Goal: Task Accomplishment & Management: Manage account settings

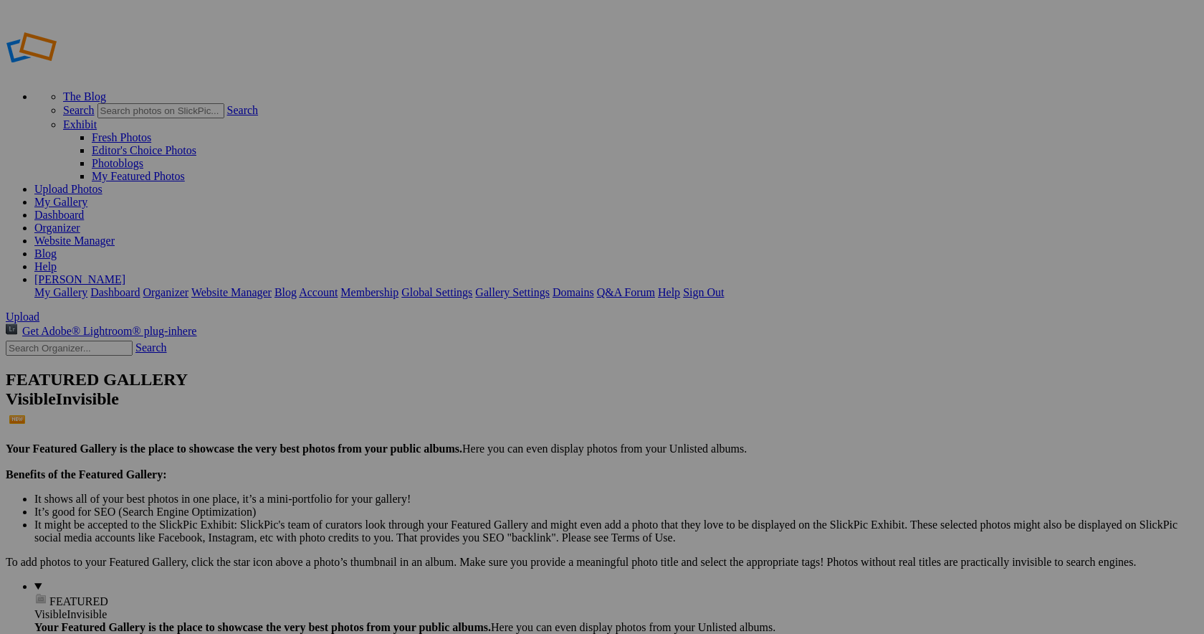
type input "PG Farmaceutyczna"
click at [474, 389] on span "Create" at bounding box center [459, 395] width 30 height 12
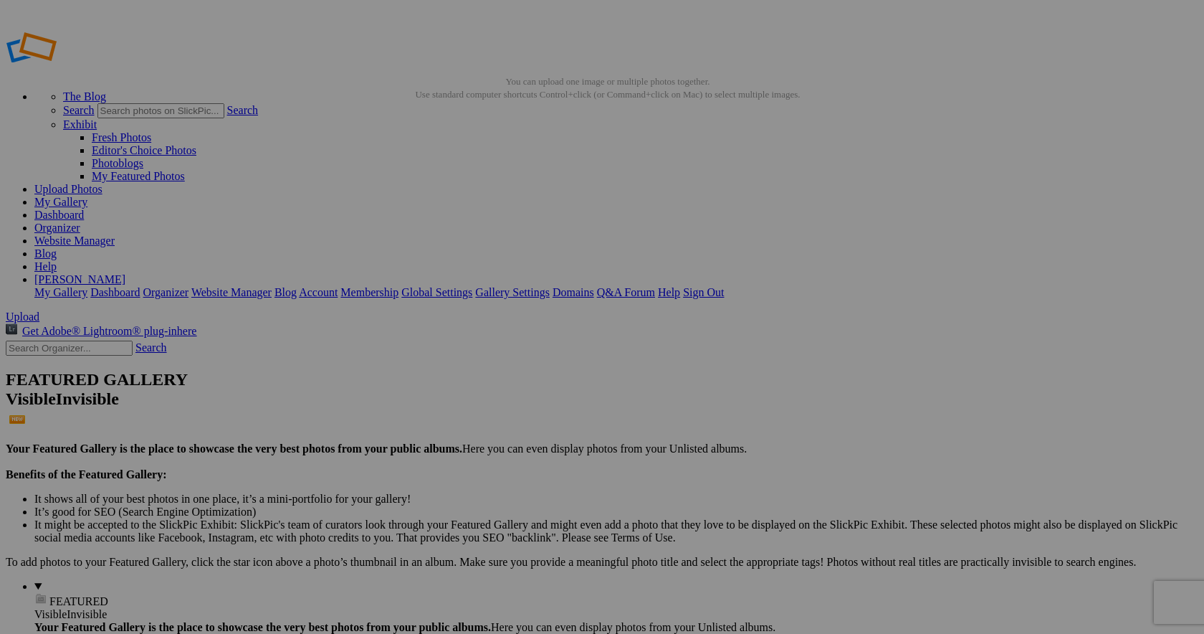
type input "PG Farmaceutyczna"
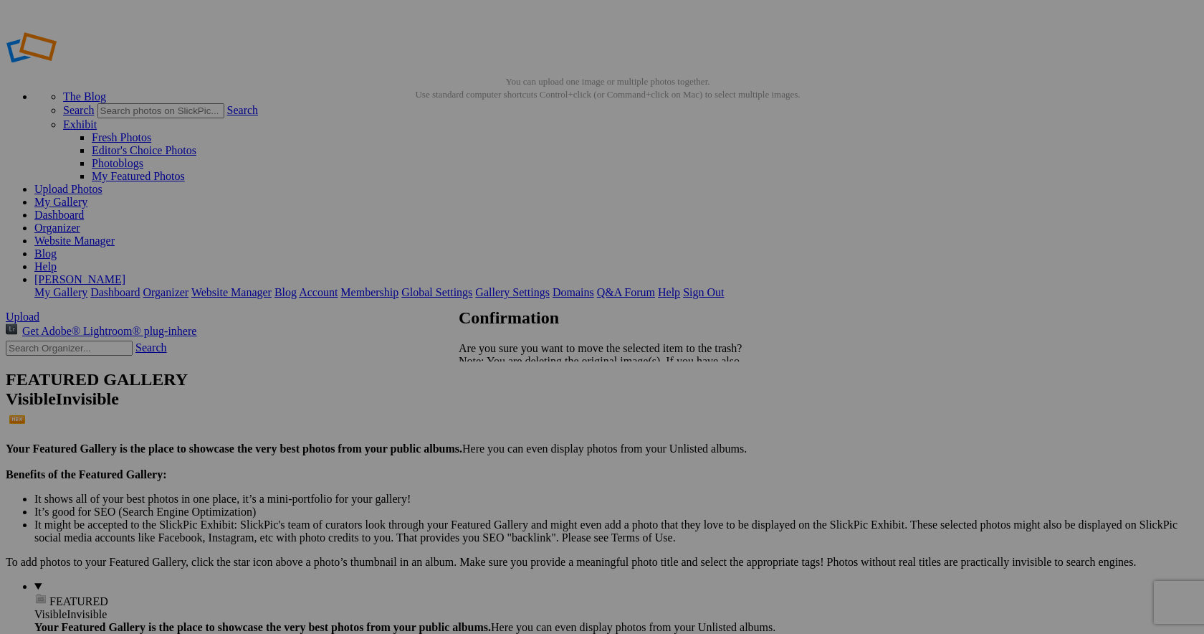
click at [507, 413] on span "Yes" at bounding box center [498, 411] width 16 height 12
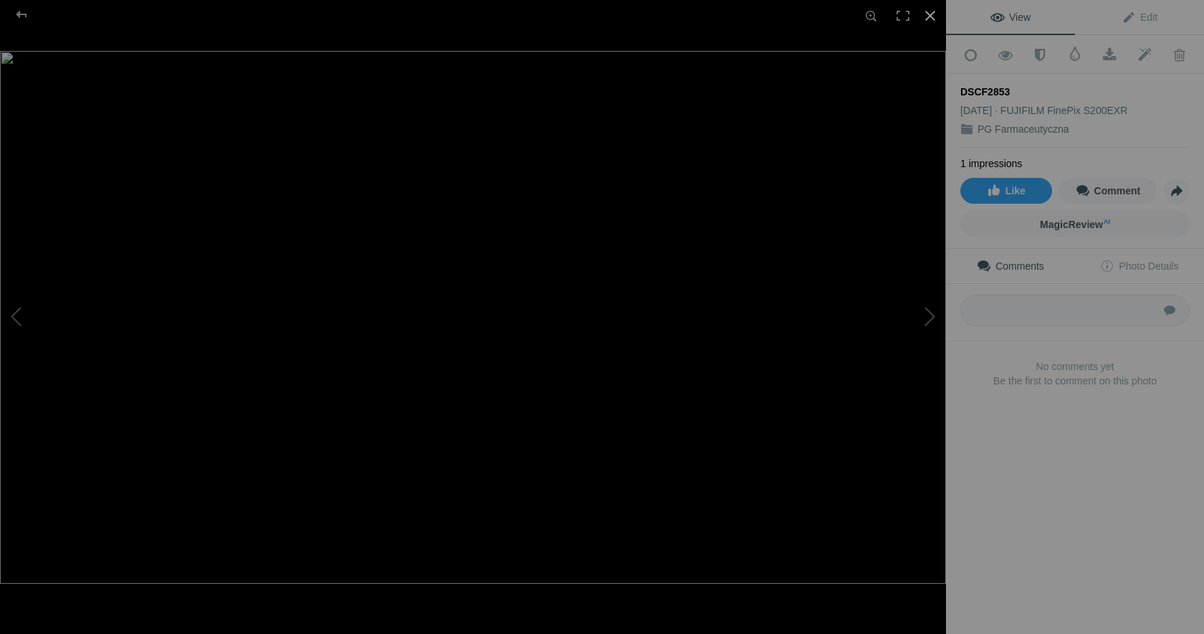
click at [933, 14] on div at bounding box center [931, 16] width 32 height 32
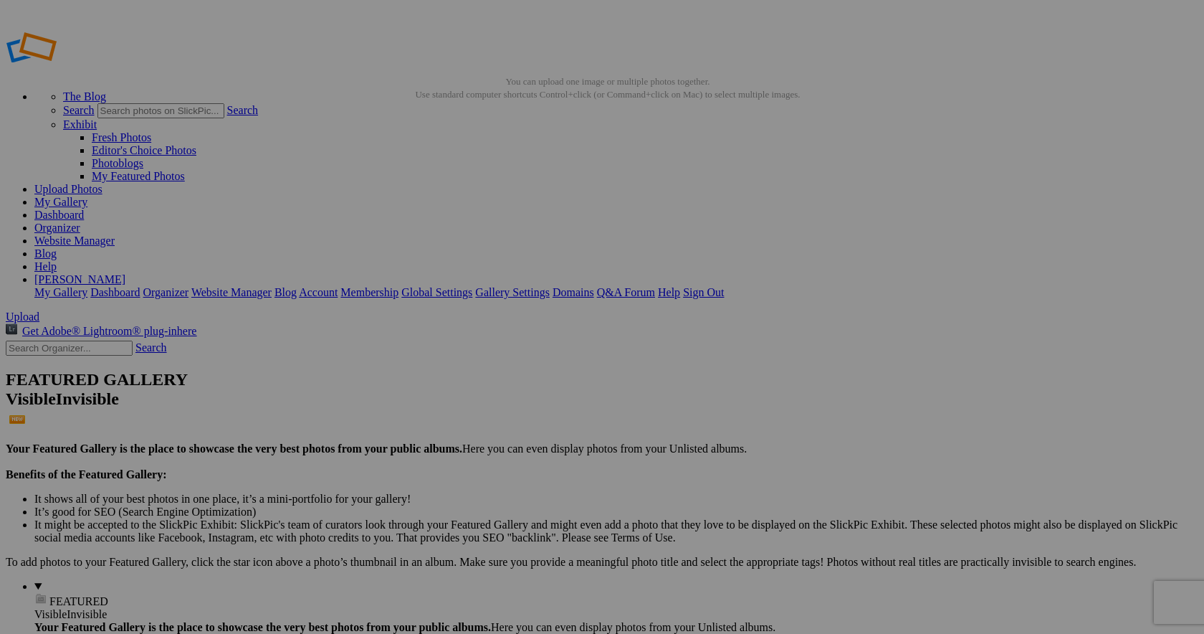
click at [485, 384] on span "Close" at bounding box center [472, 385] width 26 height 12
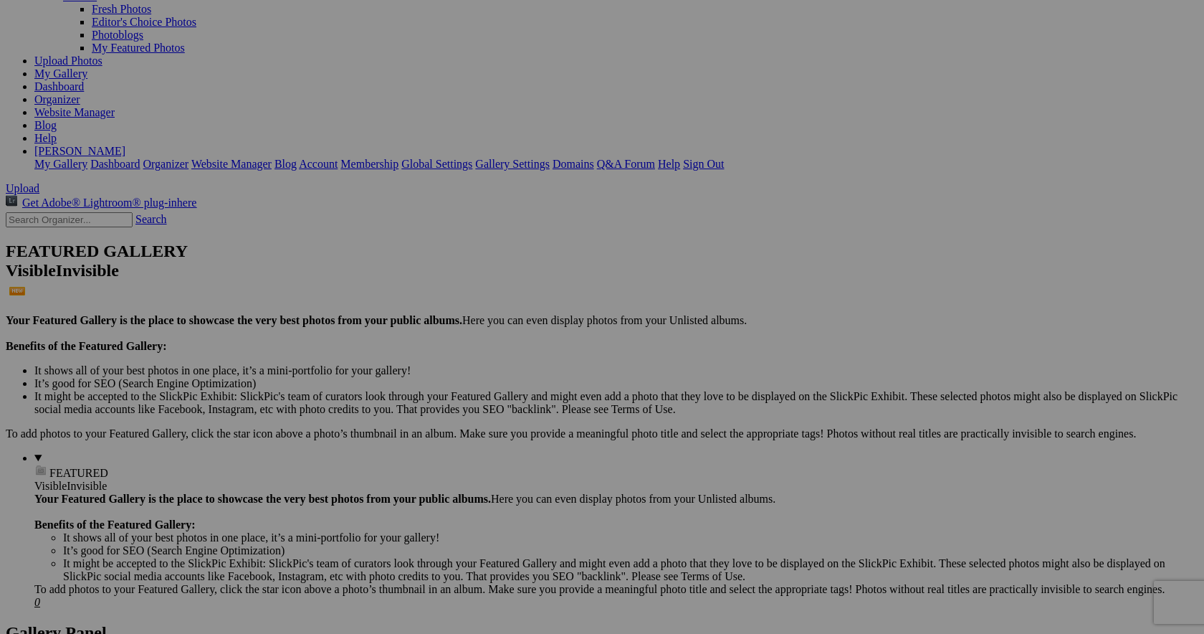
scroll to position [313, 0]
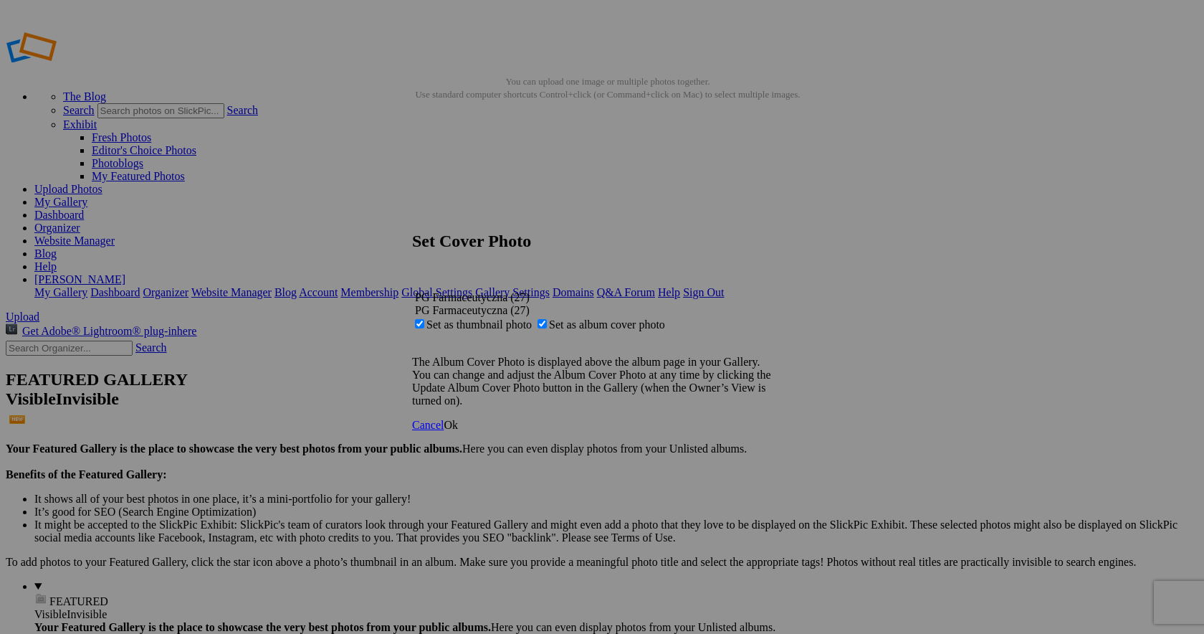
click at [458, 431] on span "Ok" at bounding box center [451, 425] width 14 height 12
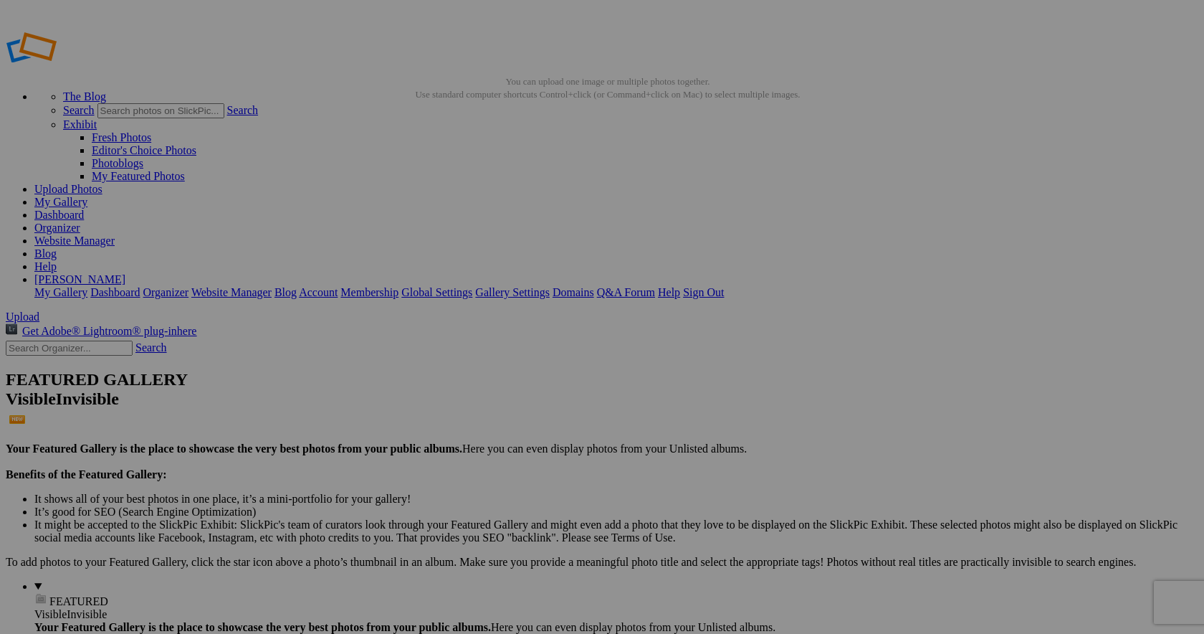
click at [485, 369] on span "Close" at bounding box center [472, 372] width 26 height 12
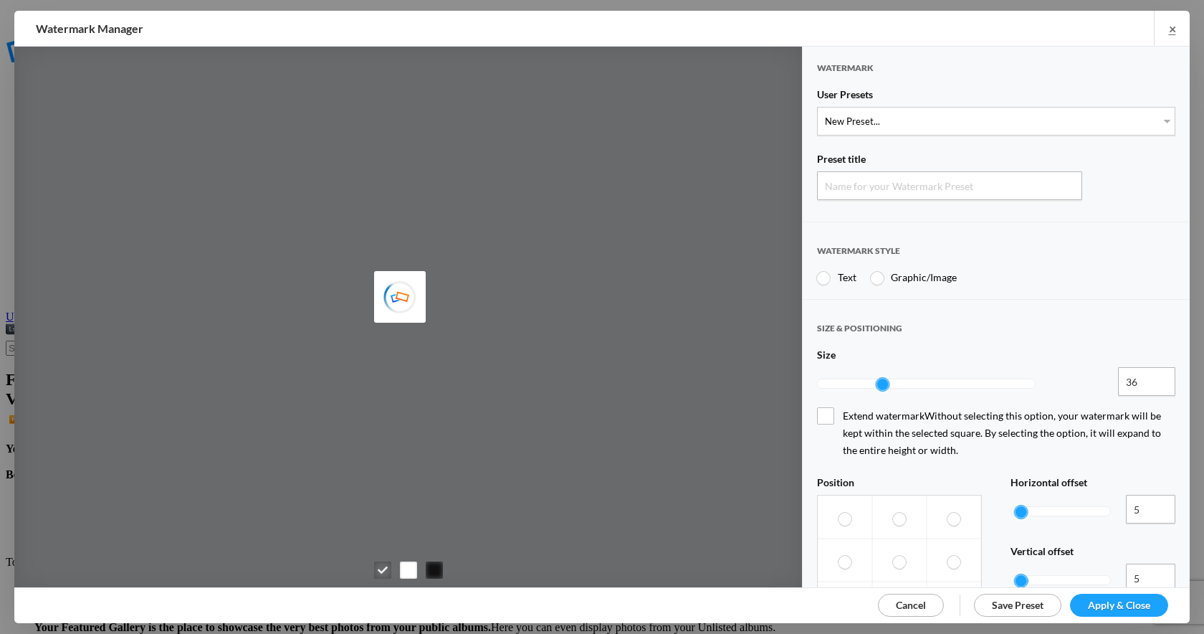
type input "Watermark-31.08.2025"
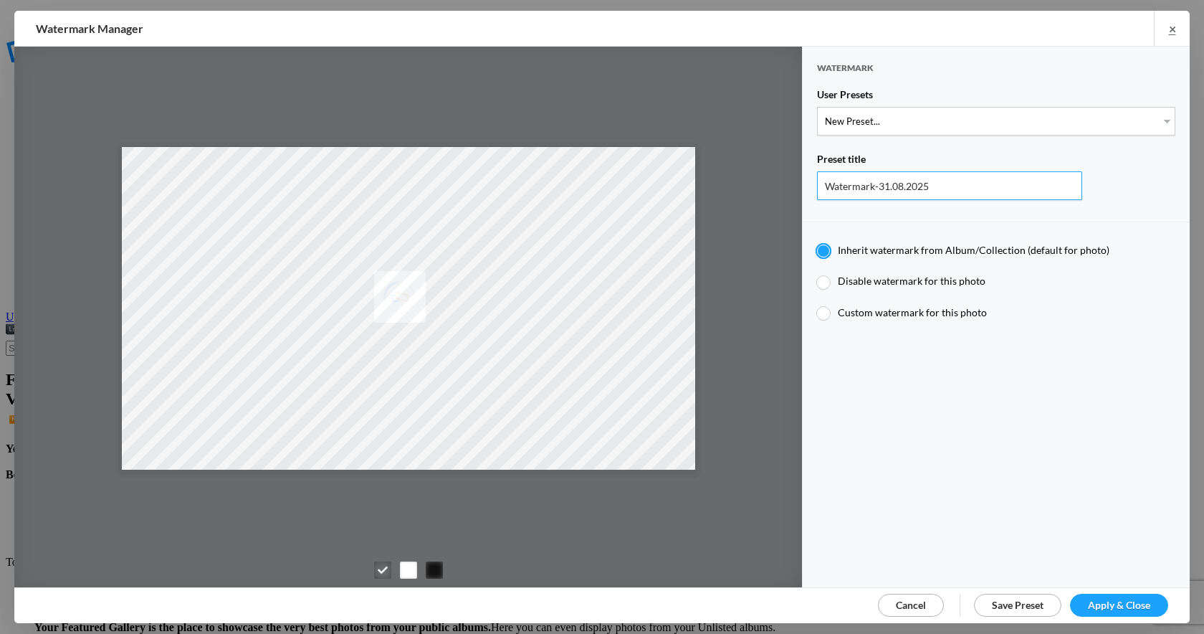
click at [946, 183] on input "Watermark-31.08.2025" at bounding box center [949, 185] width 265 height 29
drag, startPoint x: 946, startPoint y: 183, endPoint x: 803, endPoint y: 171, distance: 143.2
click at [803, 171] on div "Watermark User Presets New Preset... Zbigniew Turliński Preset title Watermark-…" at bounding box center [996, 131] width 387 height 168
click at [1169, 121] on select "New Preset... Zbigniew Turliński" at bounding box center [996, 121] width 358 height 29
select select "1: Object"
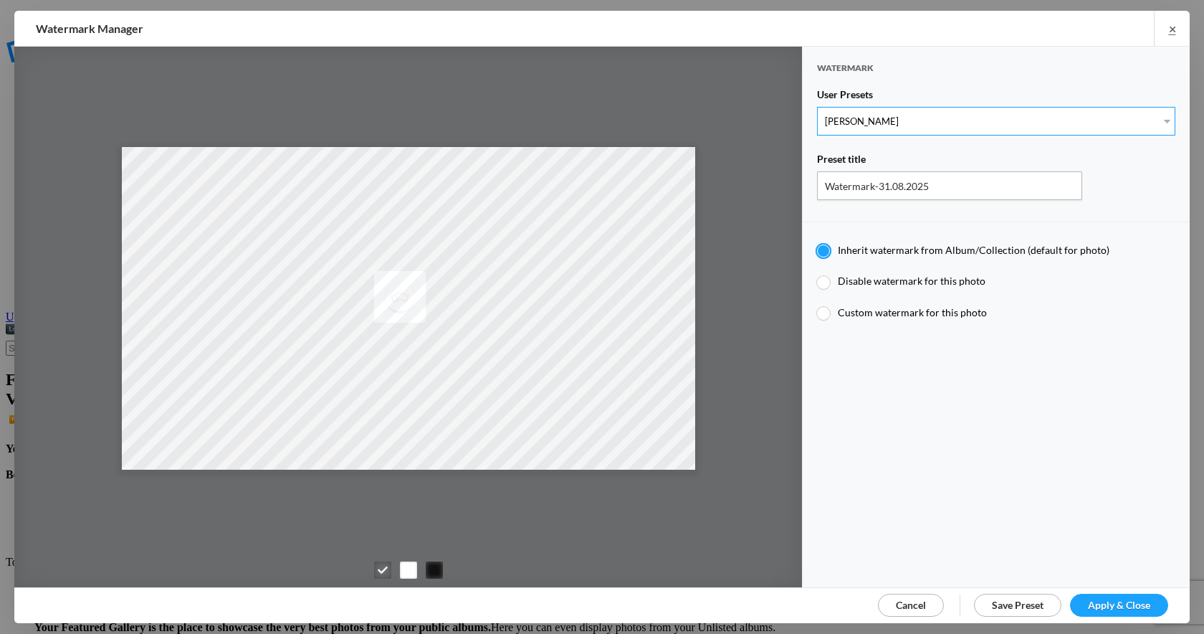
click at [817, 107] on select "New Preset... Zbigniew Turliński" at bounding box center [996, 121] width 358 height 29
type input "Zbigniew Turliński"
radio input "false"
radio input "true"
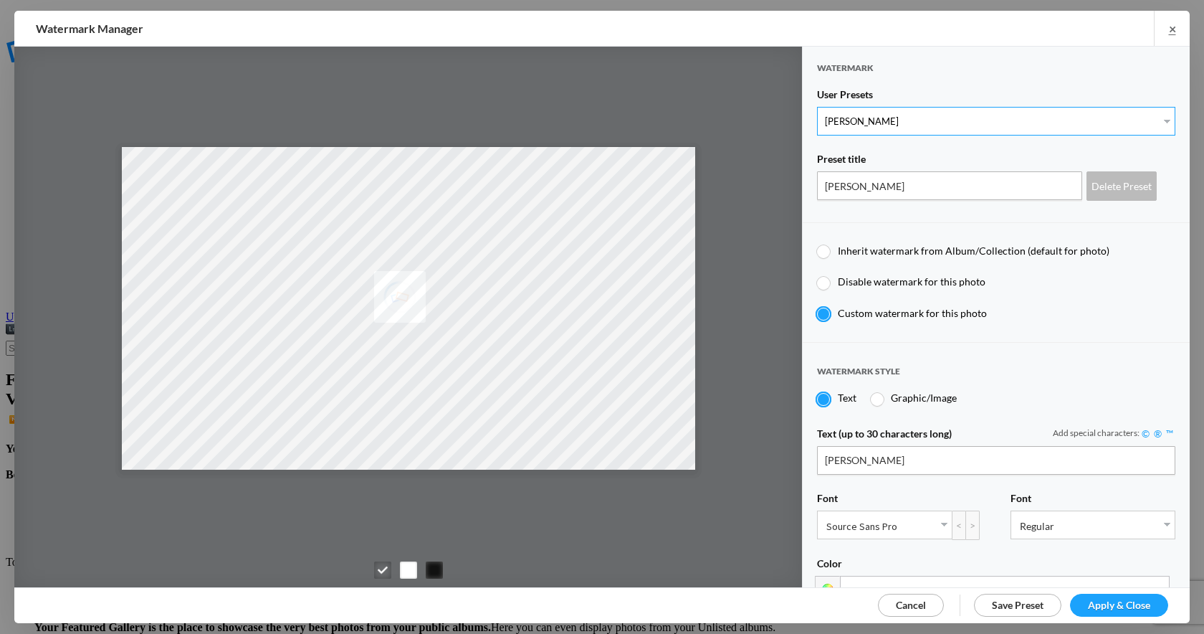
click at [1163, 115] on select "New Preset... Zbigniew Turliński" at bounding box center [996, 121] width 358 height 29
select select "0: Object"
click at [817, 107] on select "New Preset... Zbigniew Turliński" at bounding box center [996, 121] width 358 height 29
type input "Watermark-31.08.2025"
type input "Zbigniew Turliński"
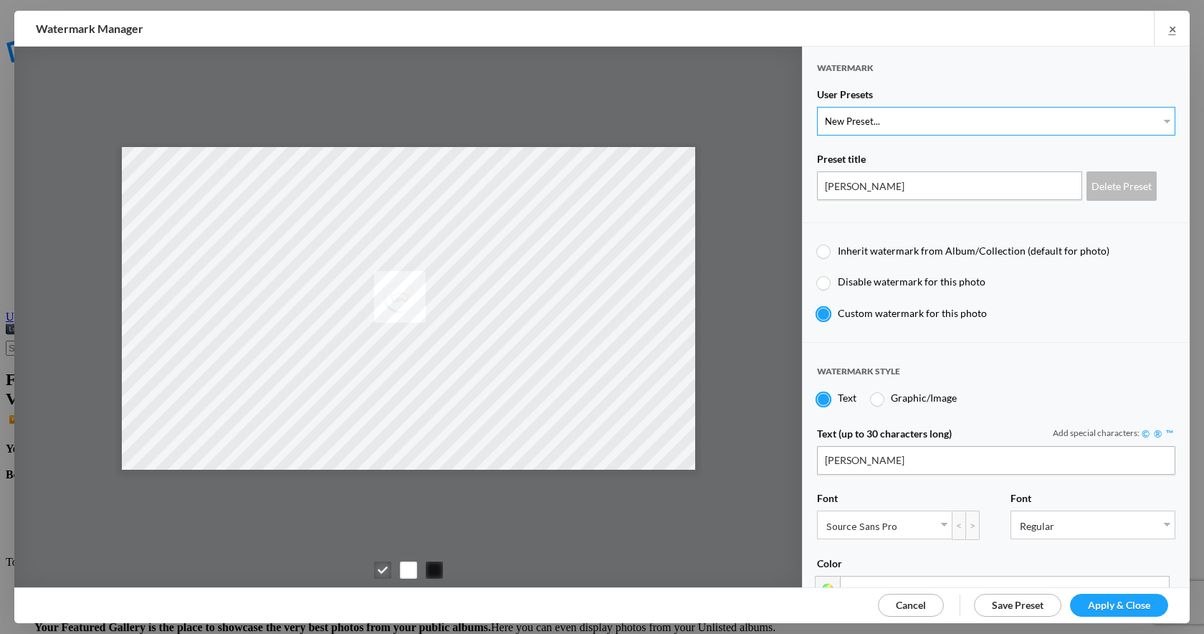
radio input "true"
drag, startPoint x: 938, startPoint y: 184, endPoint x: 796, endPoint y: 184, distance: 142.7
click at [796, 184] on div "Watermark User Presets New Preset... Zbigniew Turliński Preset title Watermark-…" at bounding box center [602, 317] width 1176 height 541
type input "PGF Przeciwdziałanie Mobbingowi"
click at [1060, 216] on div "Watermark User Presets New Preset... Zbigniew Turliński Preset title PGF Przeci…" at bounding box center [996, 317] width 387 height 541
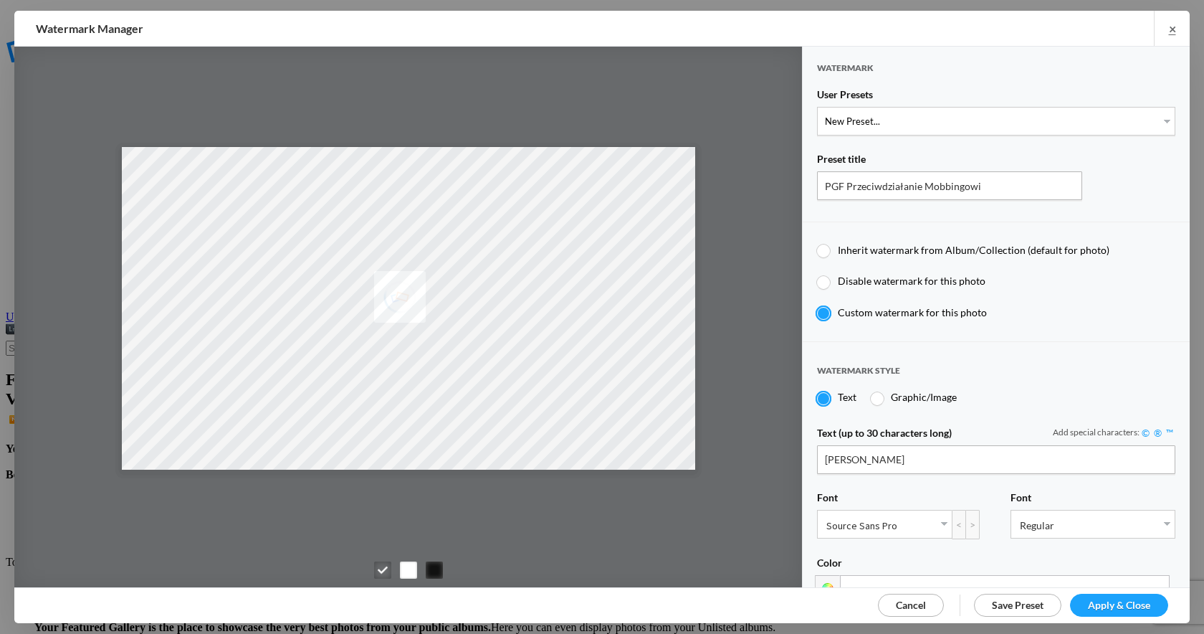
click at [1162, 186] on div "PGF Przeciwdziałanie Mobbingowi" at bounding box center [996, 185] width 358 height 29
drag, startPoint x: 980, startPoint y: 184, endPoint x: 789, endPoint y: 186, distance: 191.4
click at [789, 186] on div "Watermark User Presets New Preset... Zbigniew Turliński Preset title PGF Przeci…" at bounding box center [602, 317] width 1176 height 541
click at [926, 454] on input "Zbigniew Turliński" at bounding box center [996, 459] width 358 height 29
drag, startPoint x: 926, startPoint y: 454, endPoint x: 796, endPoint y: 453, distance: 129.8
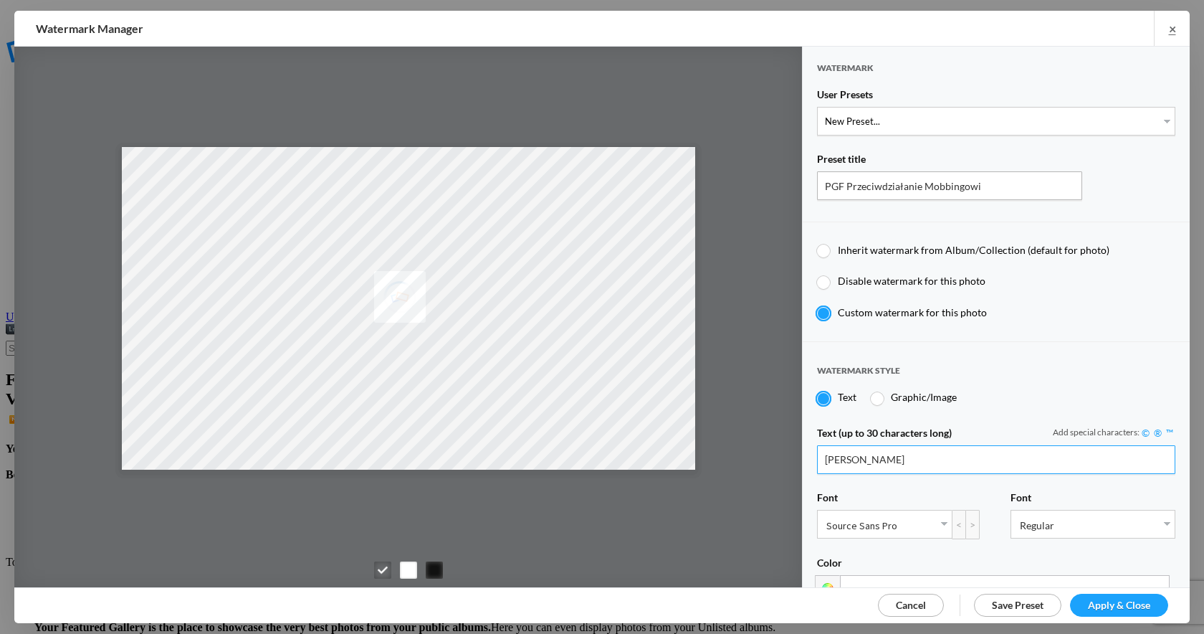
click at [796, 453] on div "Watermark User Presets New Preset... Zbigniew Turliński Preset title PGF Przeci…" at bounding box center [602, 317] width 1176 height 541
paste input "PGF Przeciwdziałanie Mobbingow"
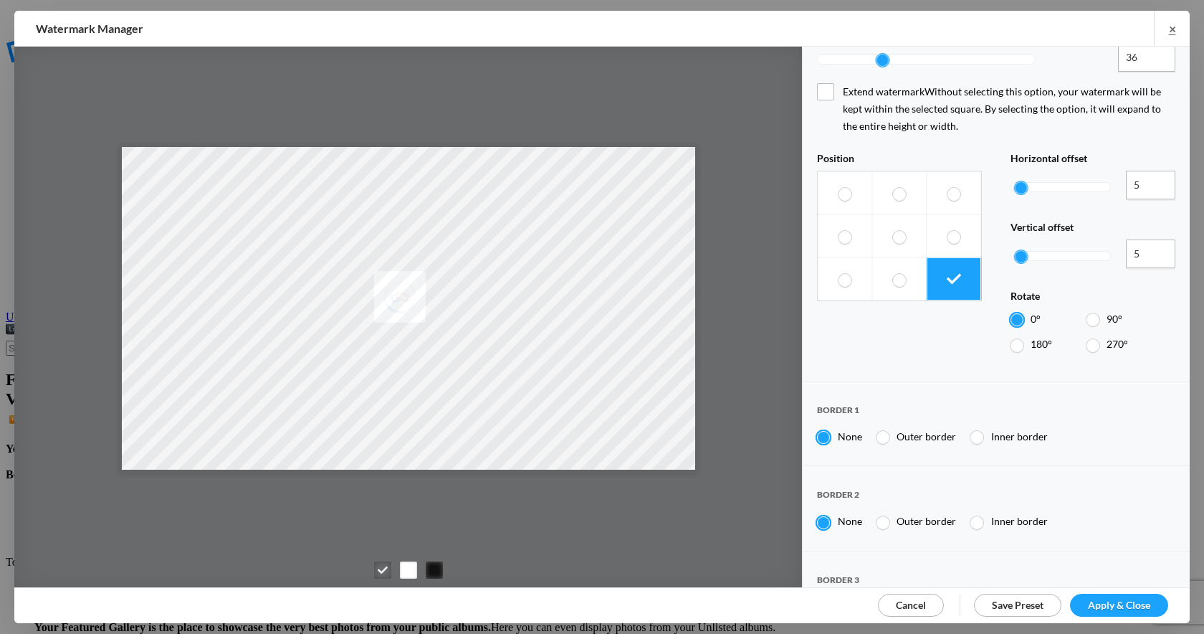
scroll to position [740, 0]
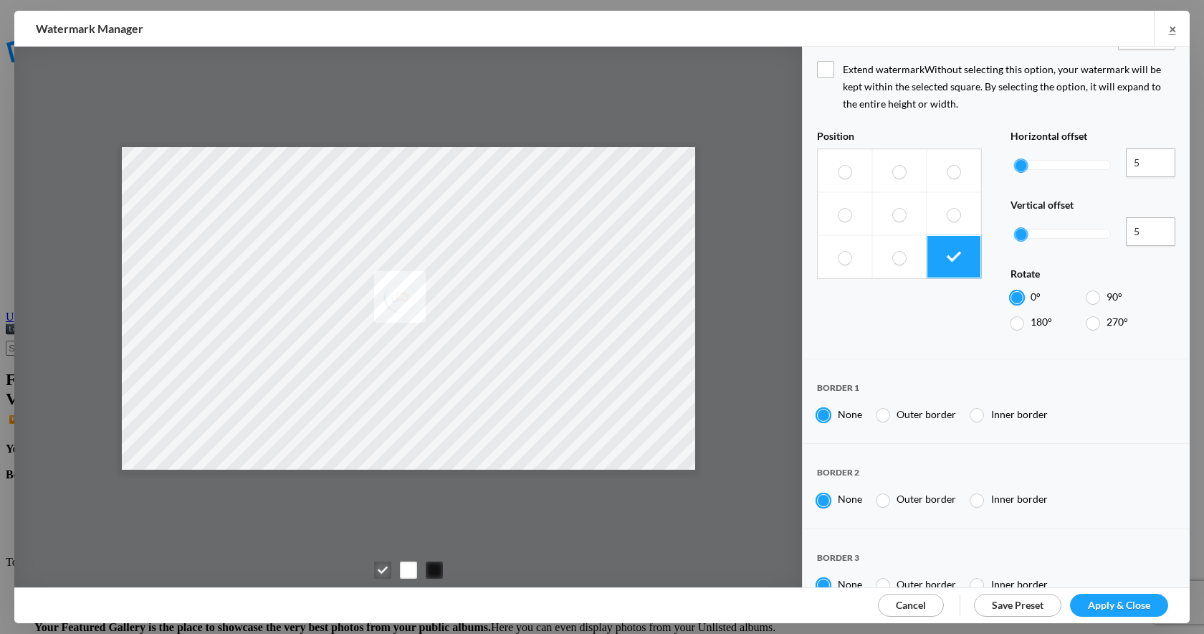
type input "PGF Przeciwdziałanie Mobbingowi"
click at [1122, 606] on span "Apply & Close" at bounding box center [1119, 605] width 62 height 12
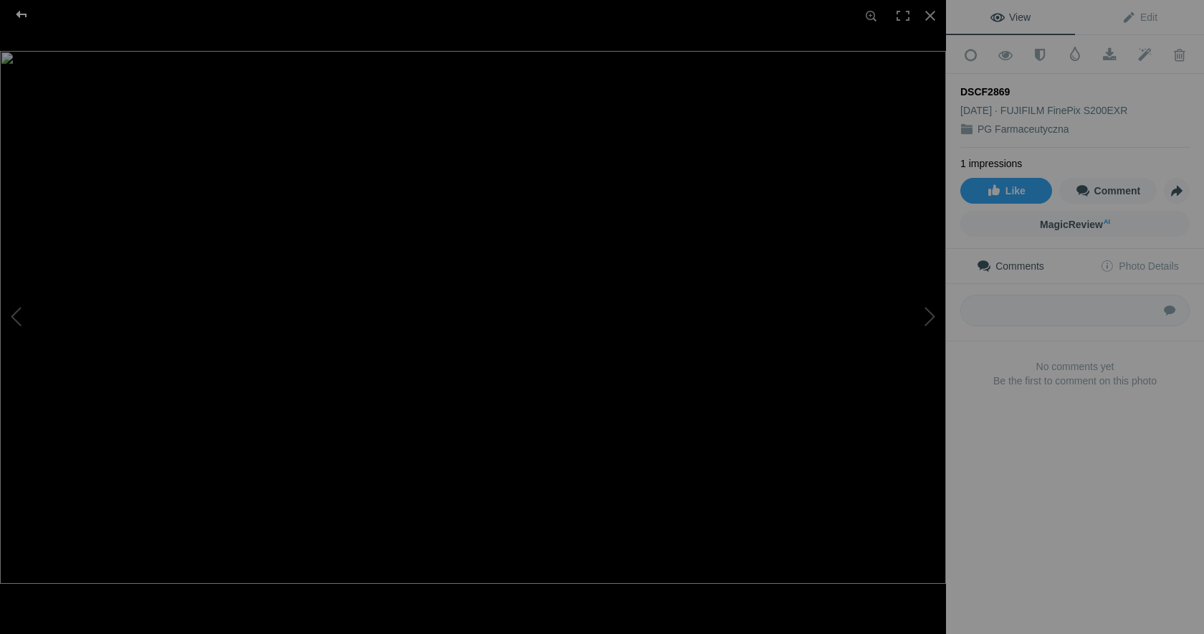
click at [19, 11] on div at bounding box center [22, 14] width 52 height 29
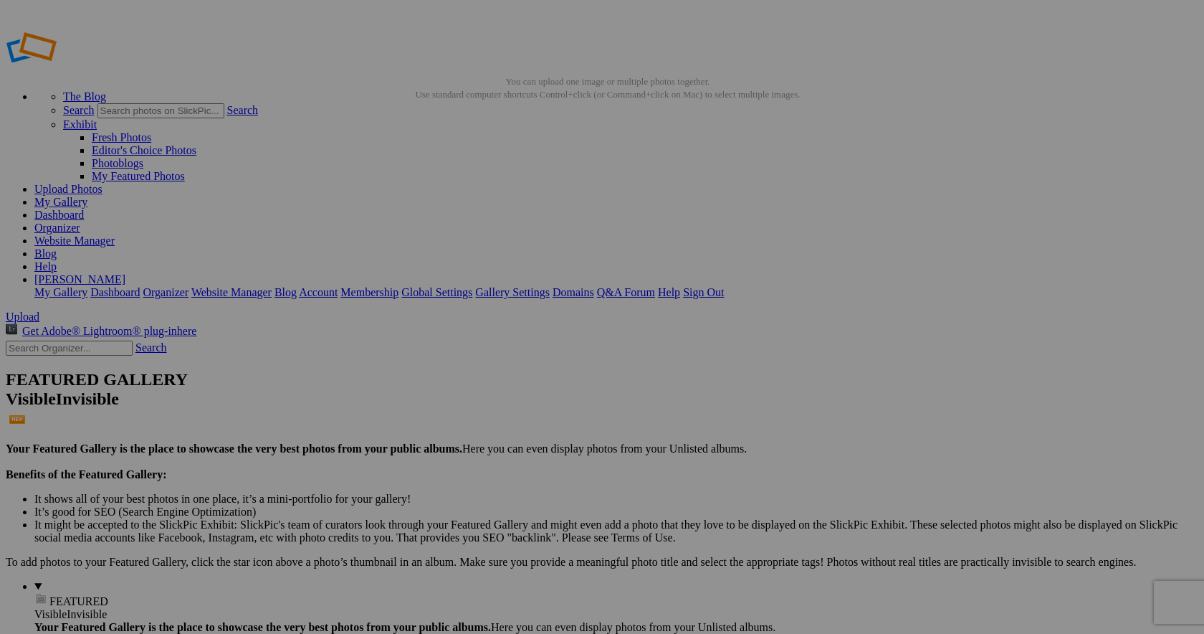
click at [485, 376] on link "Close" at bounding box center [472, 372] width 26 height 12
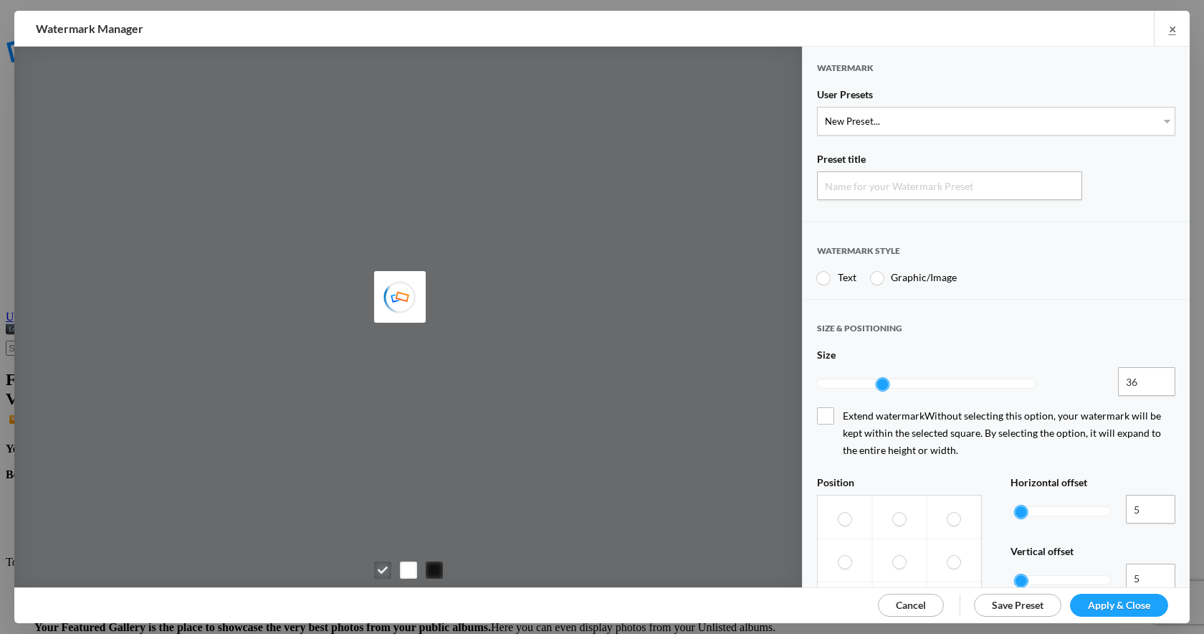
type input "Watermark-31.08.2025"
radio input "true"
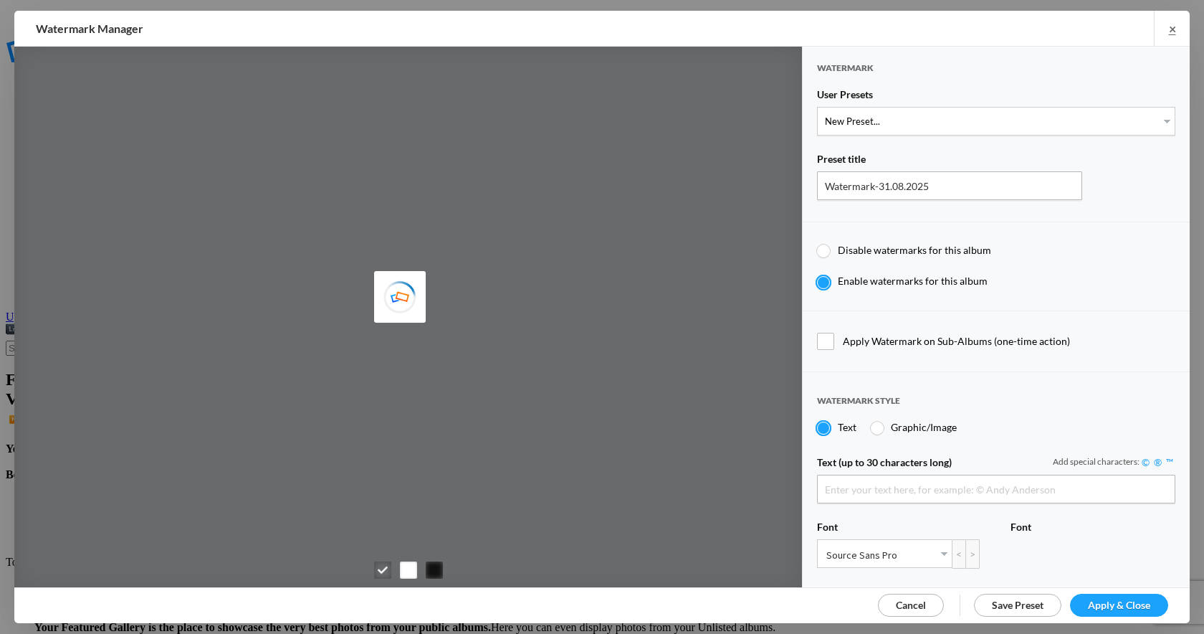
type input "Zbigniew Turliński"
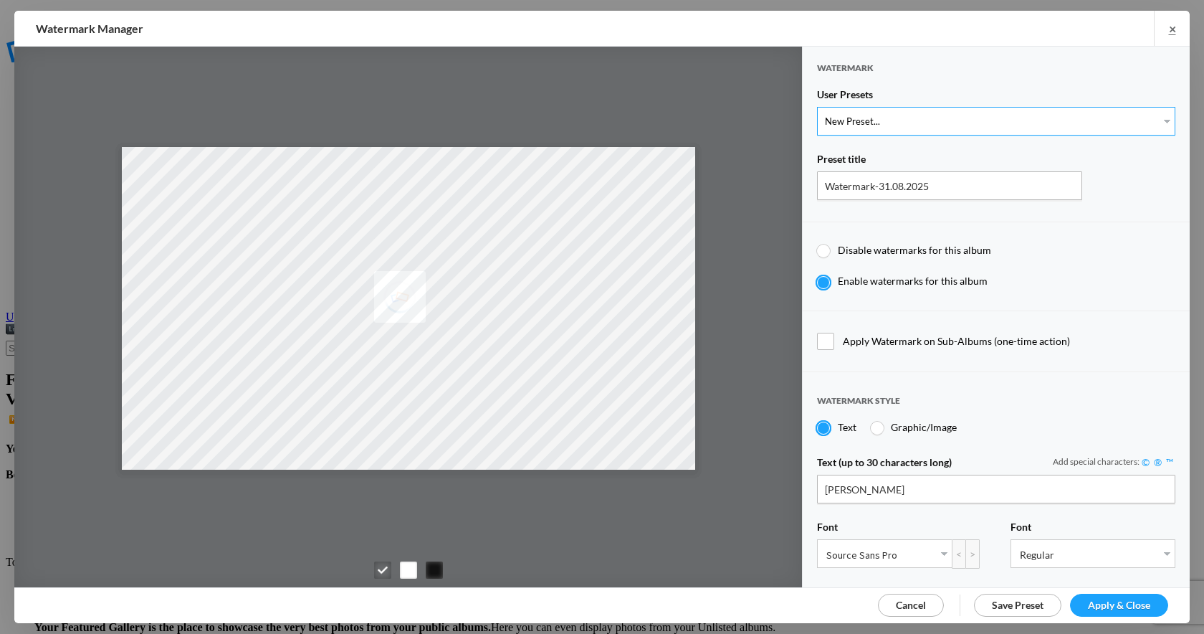
click at [1042, 123] on select "New Preset... Zbigniew Turliński" at bounding box center [996, 121] width 358 height 29
drag, startPoint x: 941, startPoint y: 181, endPoint x: 800, endPoint y: 179, distance: 141.3
click at [800, 179] on div "Watermark User Presets New Preset... Zbigniew Turliński Preset title Watermark-…" at bounding box center [602, 317] width 1176 height 541
paste input "PGF Przeciwdziałanie Mobbingowi"
type input "PGF Przeciwdziałanie Mobbingowi"
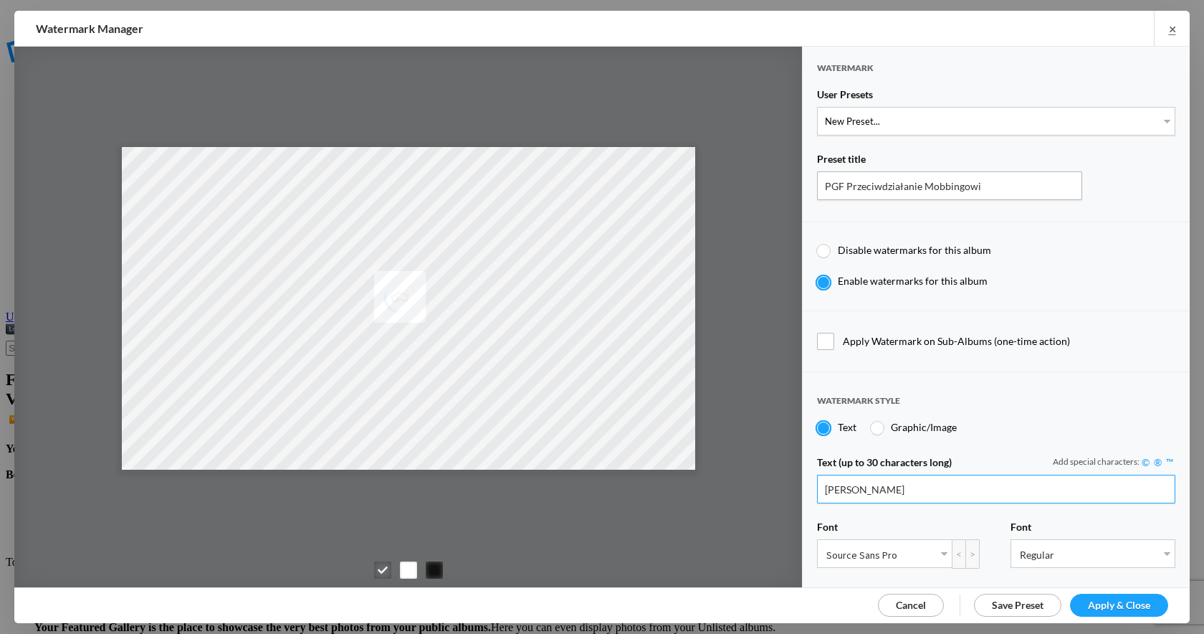
drag, startPoint x: 913, startPoint y: 488, endPoint x: 794, endPoint y: 486, distance: 119.0
click at [794, 486] on div "Watermark User Presets New Preset... Zbigniew Turliński Preset title PGF Przeci…" at bounding box center [602, 317] width 1176 height 541
paste input "PGF Przeciwdziałanie Mobbingow"
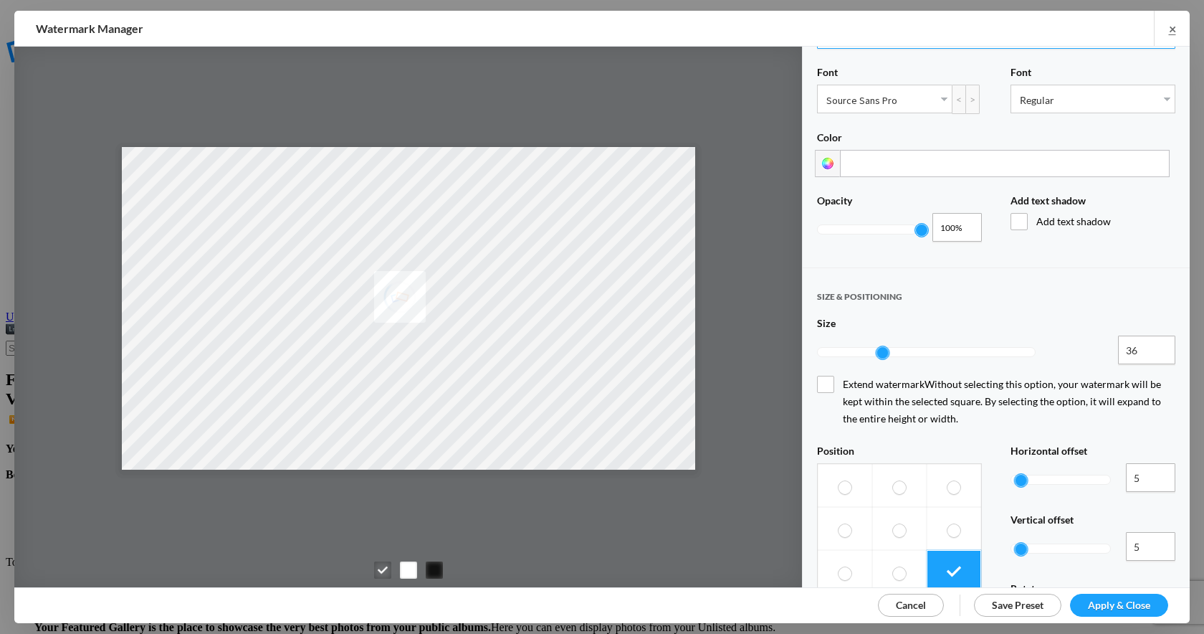
scroll to position [771, 0]
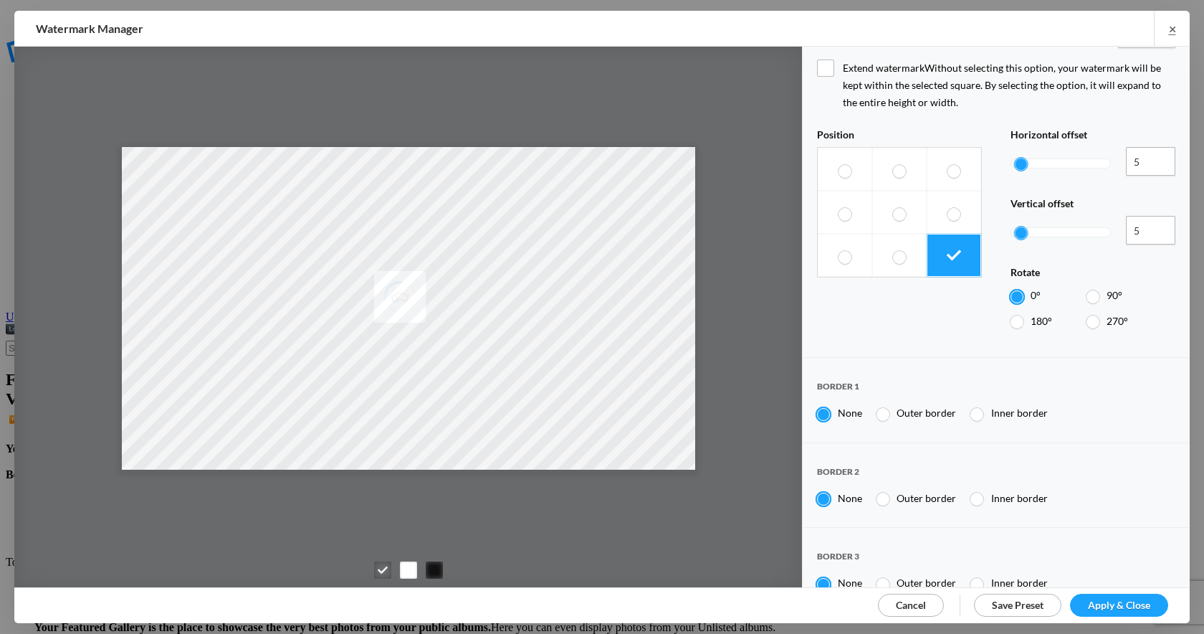
type input "PGF Przeciwdziałanie Mobbingowi"
click at [1116, 604] on span "Apply & Close" at bounding box center [1119, 605] width 62 height 12
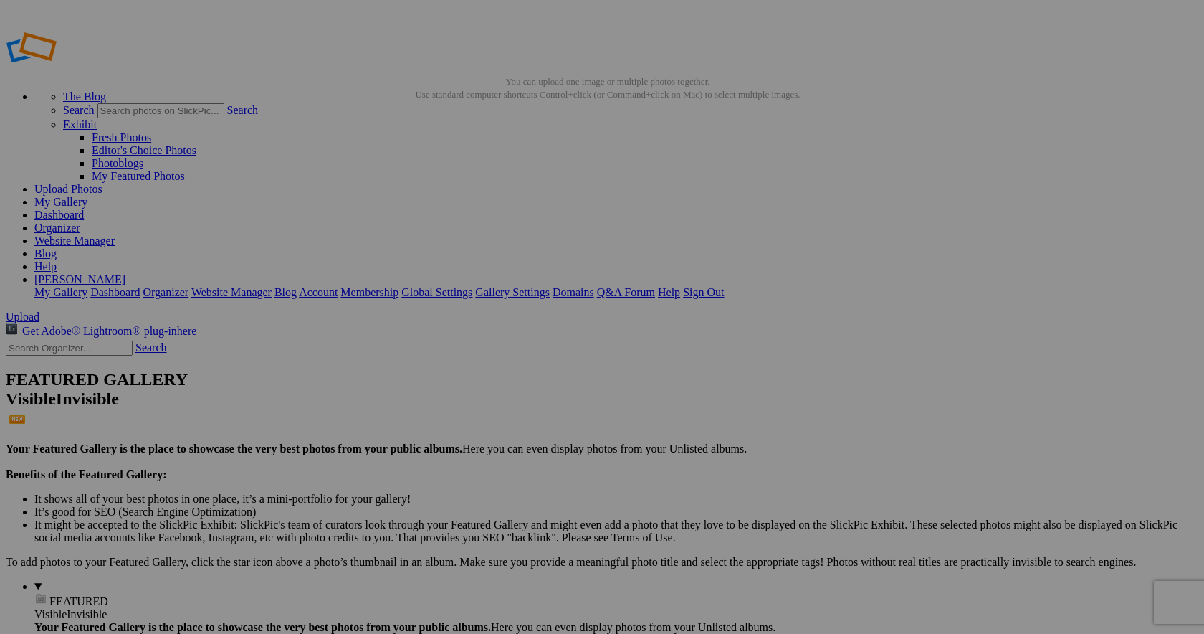
click at [87, 196] on link "My Gallery" at bounding box center [60, 202] width 53 height 12
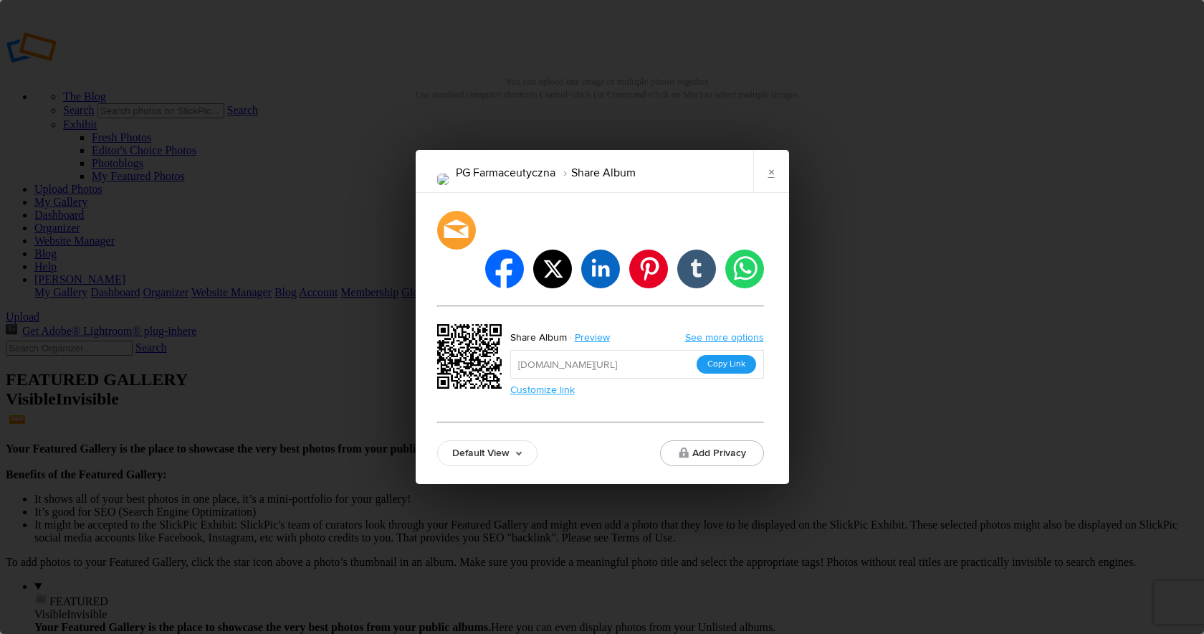
click at [734, 355] on button "Copy Link" at bounding box center [727, 364] width 60 height 19
click at [774, 191] on link "×" at bounding box center [772, 171] width 36 height 43
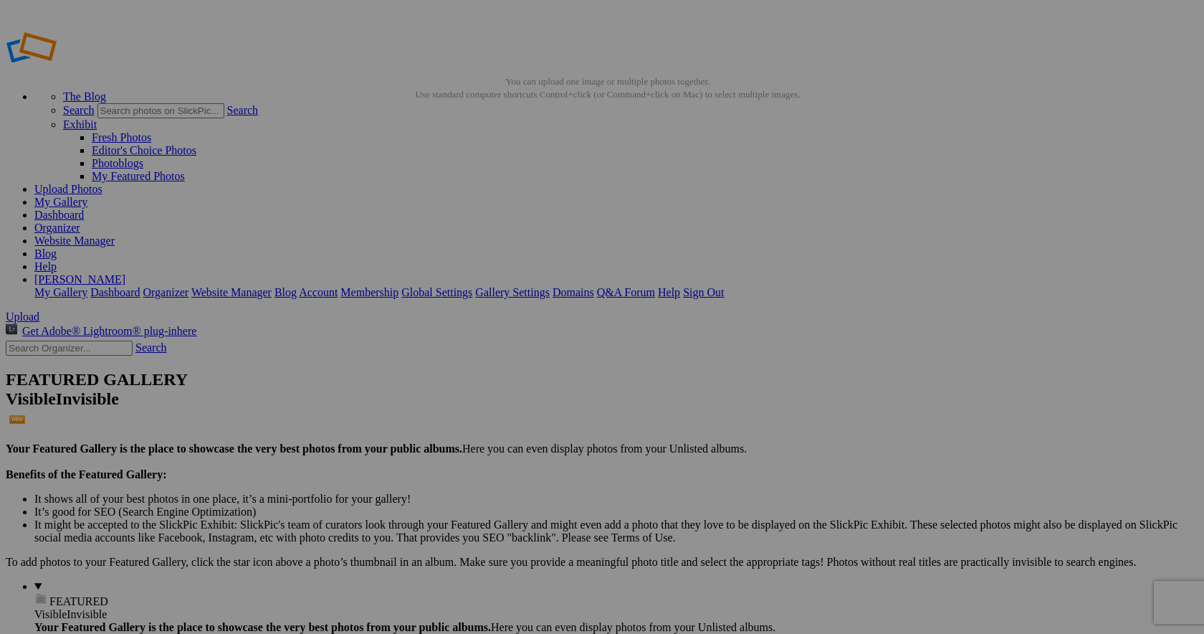
click at [125, 273] on link "[PERSON_NAME]" at bounding box center [79, 279] width 91 height 12
click at [724, 286] on link "Sign Out" at bounding box center [703, 292] width 41 height 12
